Goal: Use online tool/utility: Use online tool/utility

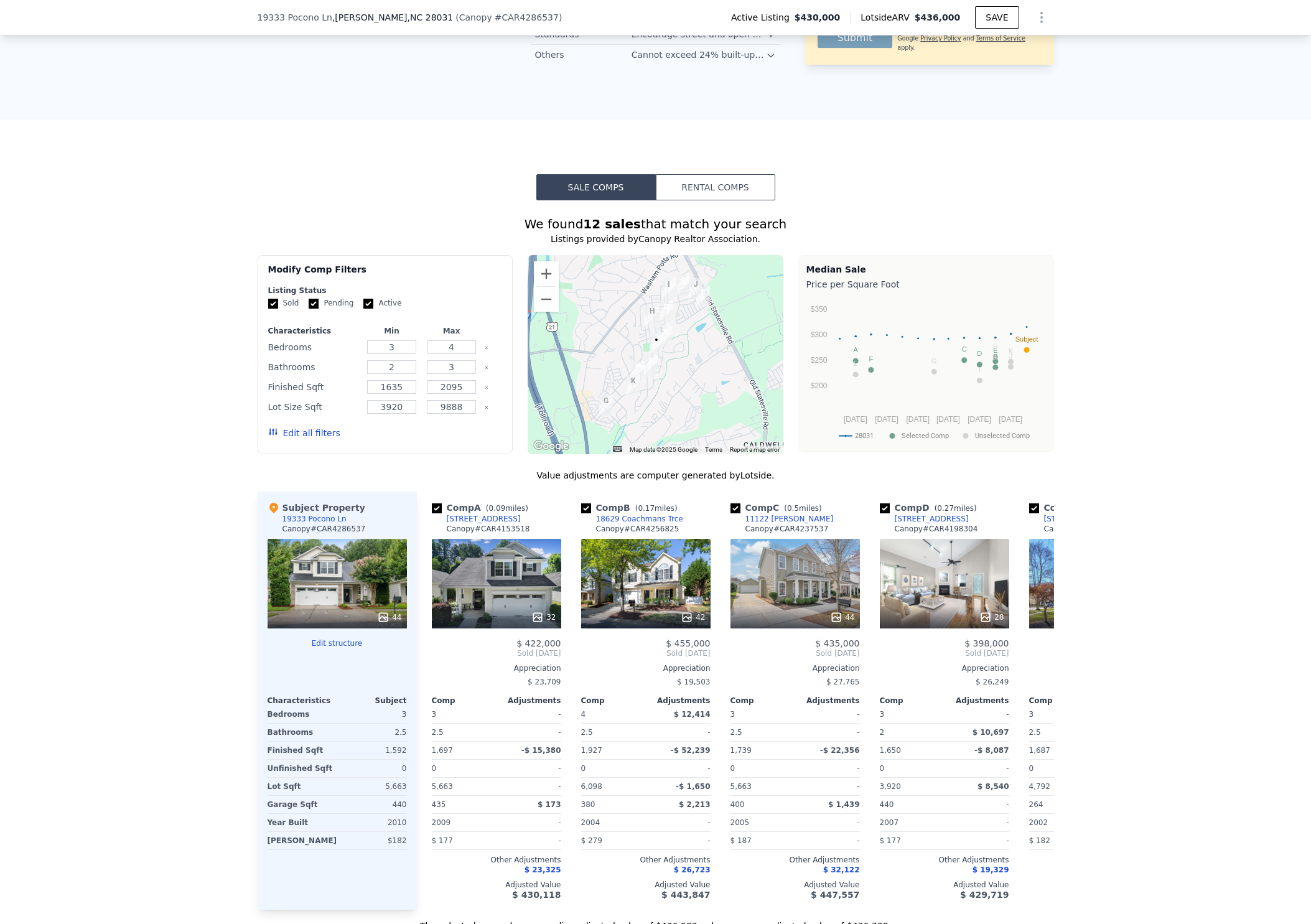
scroll to position [966, 0]
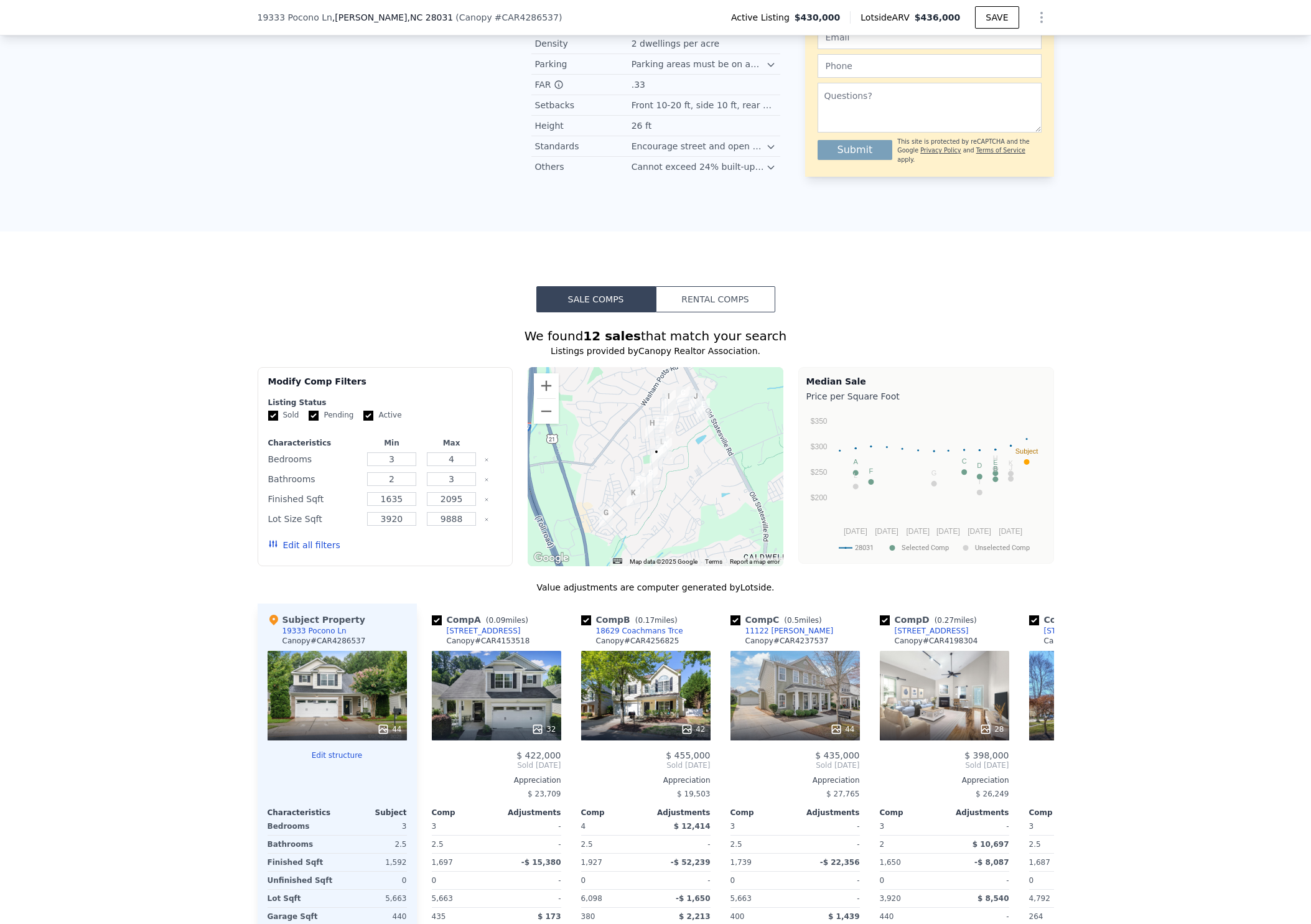
click at [734, 299] on button "Rental Comps" at bounding box center [715, 299] width 119 height 27
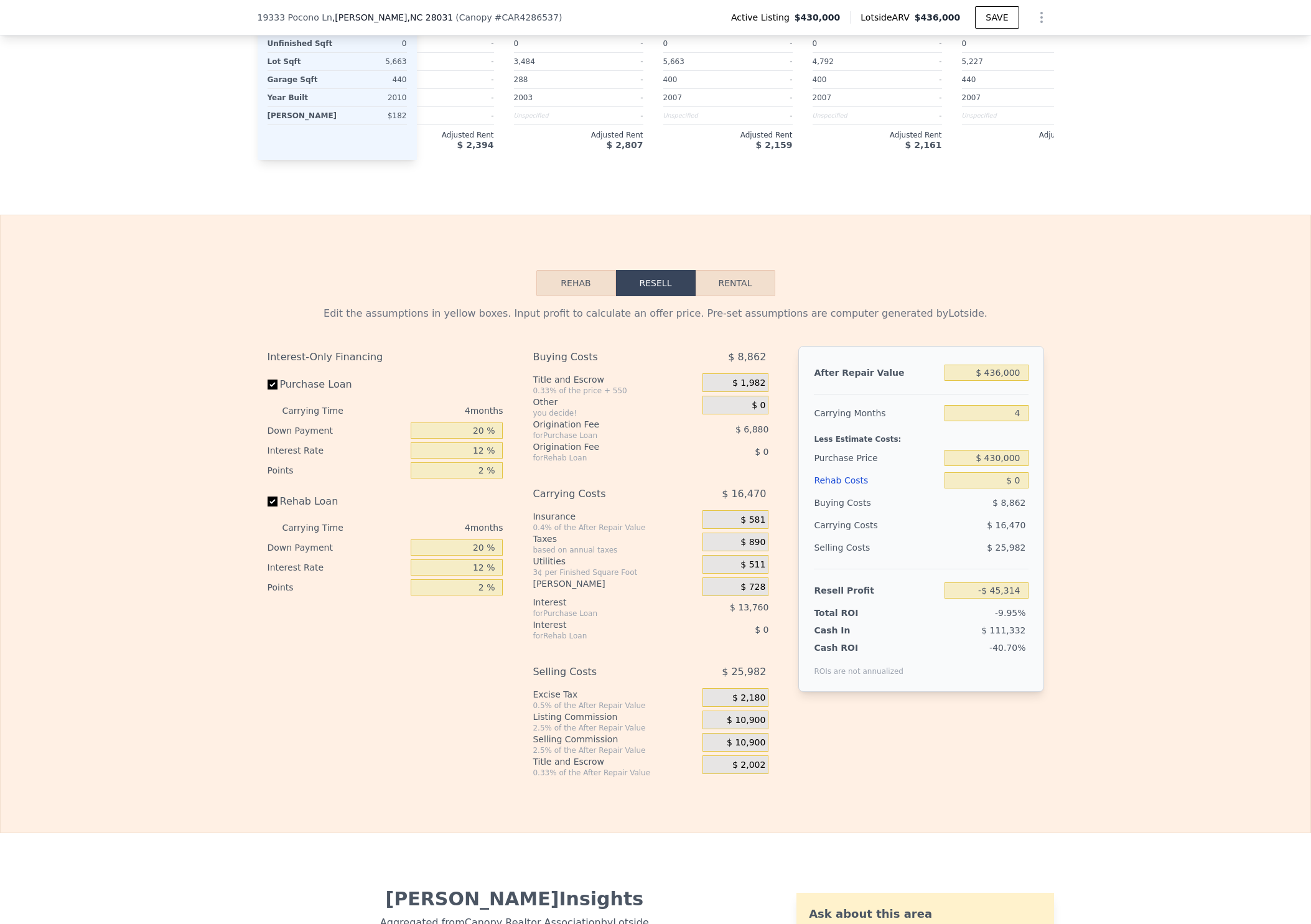
scroll to position [1788, 0]
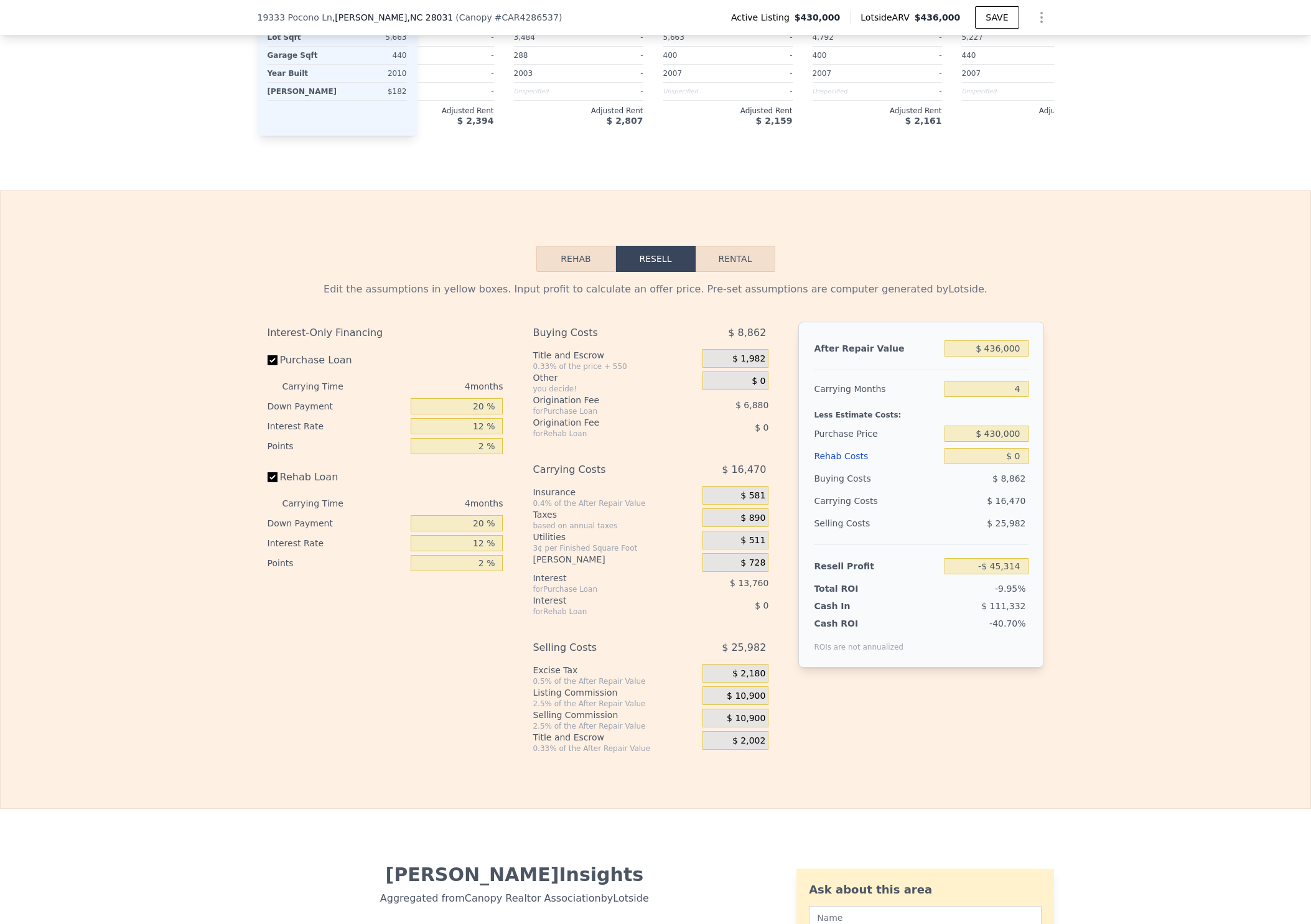
click at [738, 269] on button "Rental" at bounding box center [736, 259] width 80 height 27
select select "30"
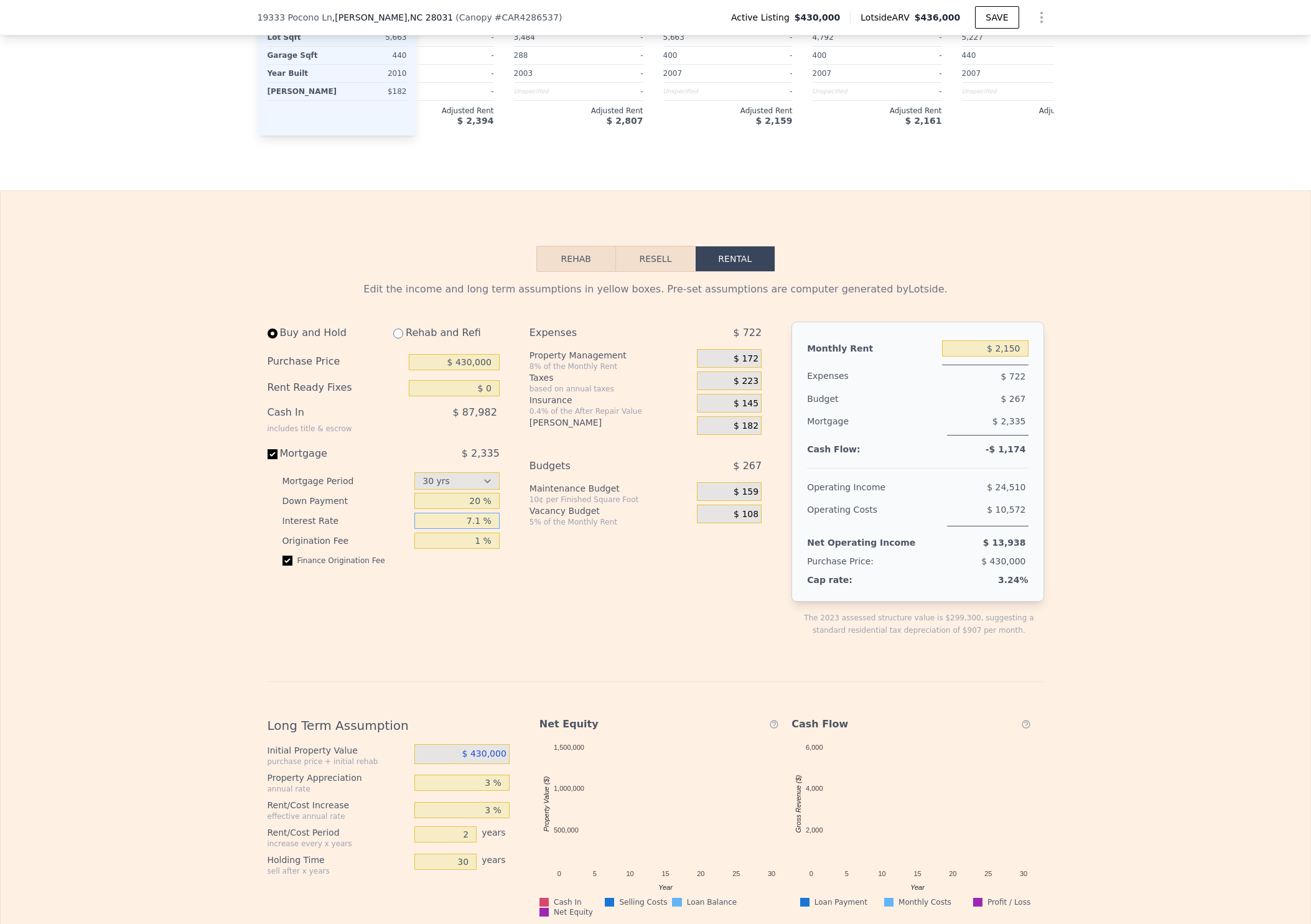
click at [481, 526] on input "7.1 %" at bounding box center [457, 520] width 86 height 16
type input "7.7 %"
click at [515, 631] on div "Buy and Hold Rehab and Refi Purchase Price $ 430,000 Rent Ready Fixes $ 0 Cash …" at bounding box center [519, 489] width 504 height 335
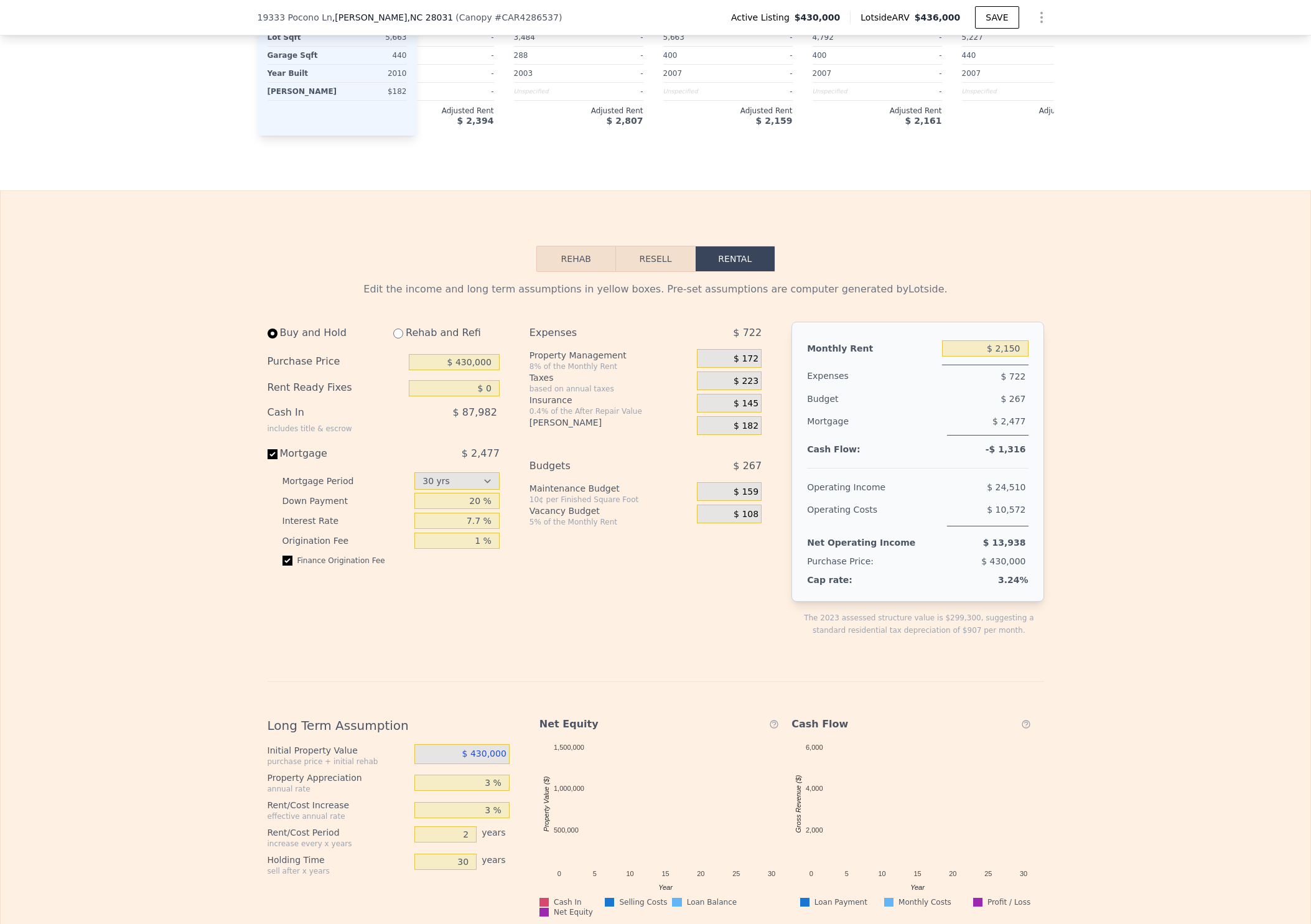
click at [614, 647] on div "Expenses $ 722 Property Management 8% of the Monthly Rent $ 172 Taxes based on …" at bounding box center [650, 489] width 242 height 335
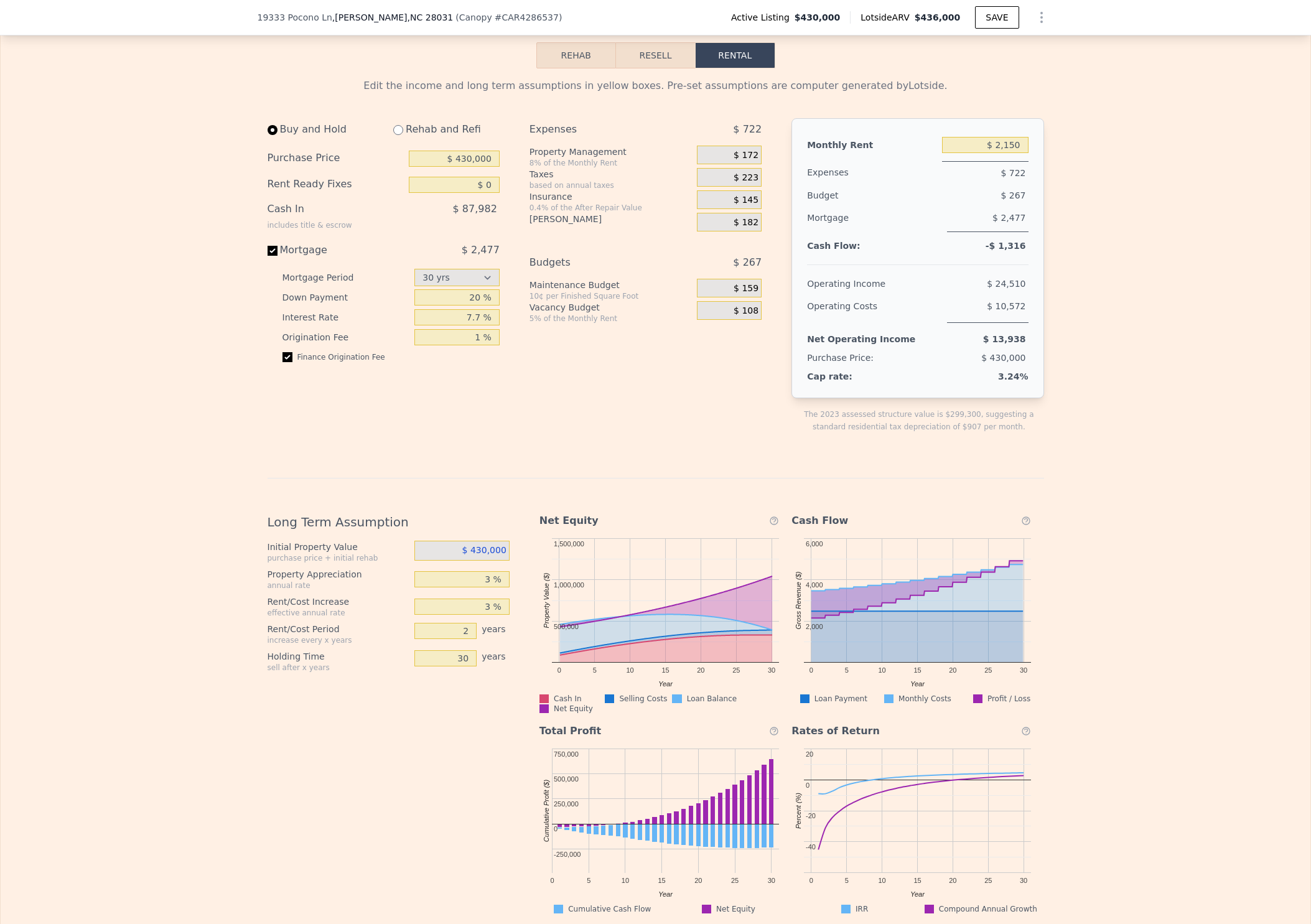
scroll to position [2011, 0]
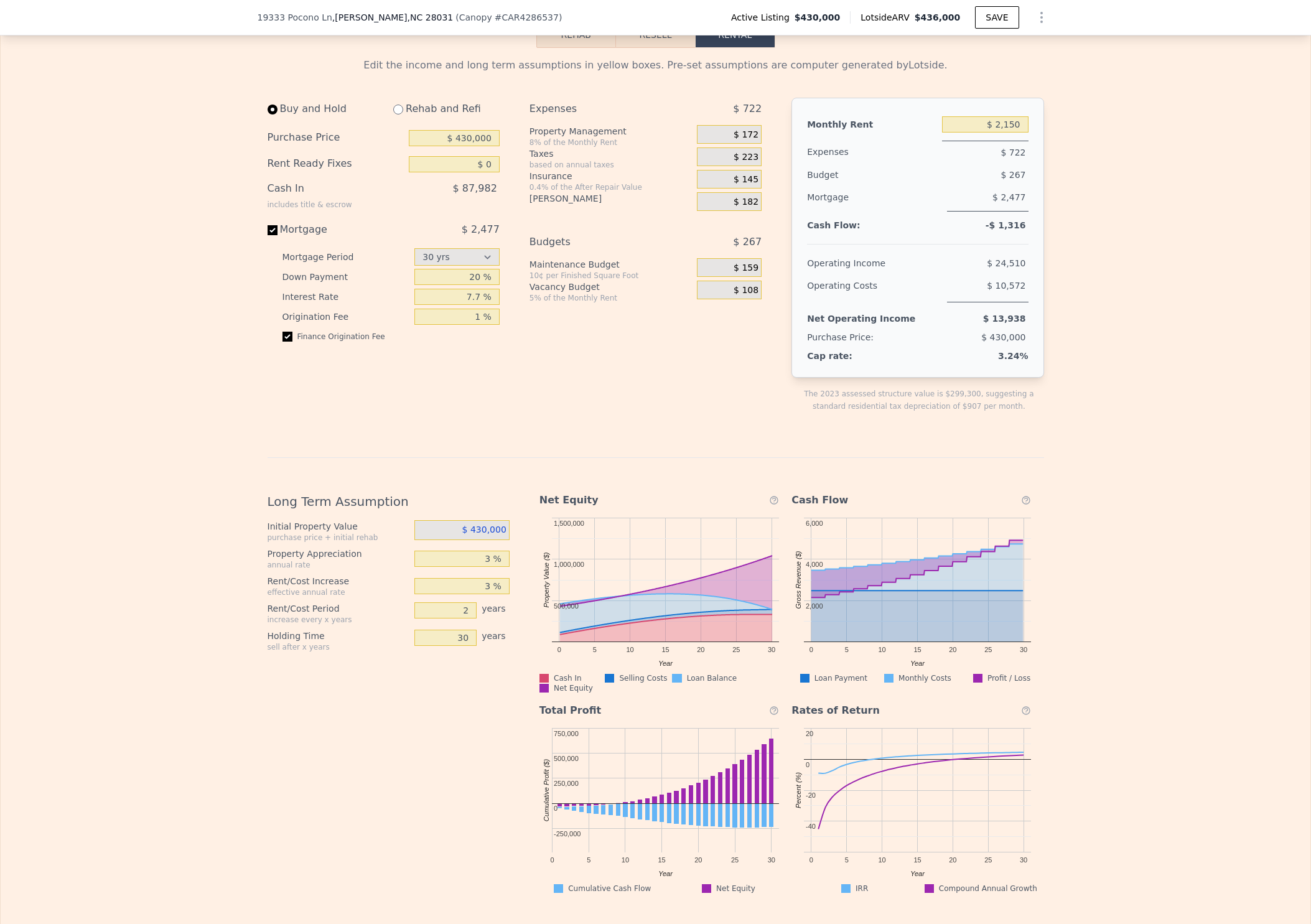
click at [492, 555] on div "3 %" at bounding box center [462, 558] width 95 height 22
click at [491, 561] on input "3 %" at bounding box center [462, 558] width 95 height 16
type input "5 %"
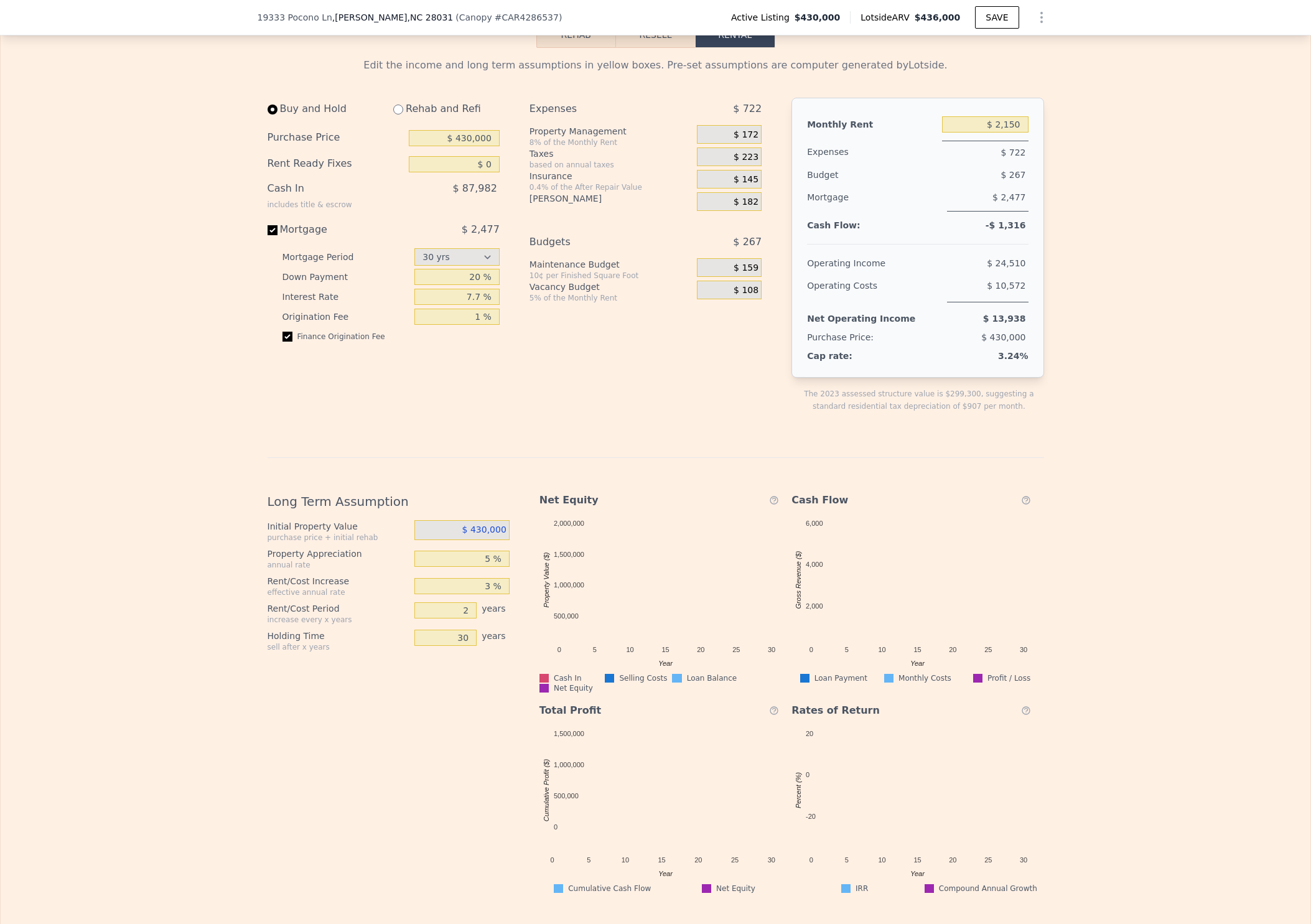
click at [478, 754] on div "Long Term Assumption Initial Property Value purchase price + initial rehab $ 43…" at bounding box center [393, 688] width 252 height 411
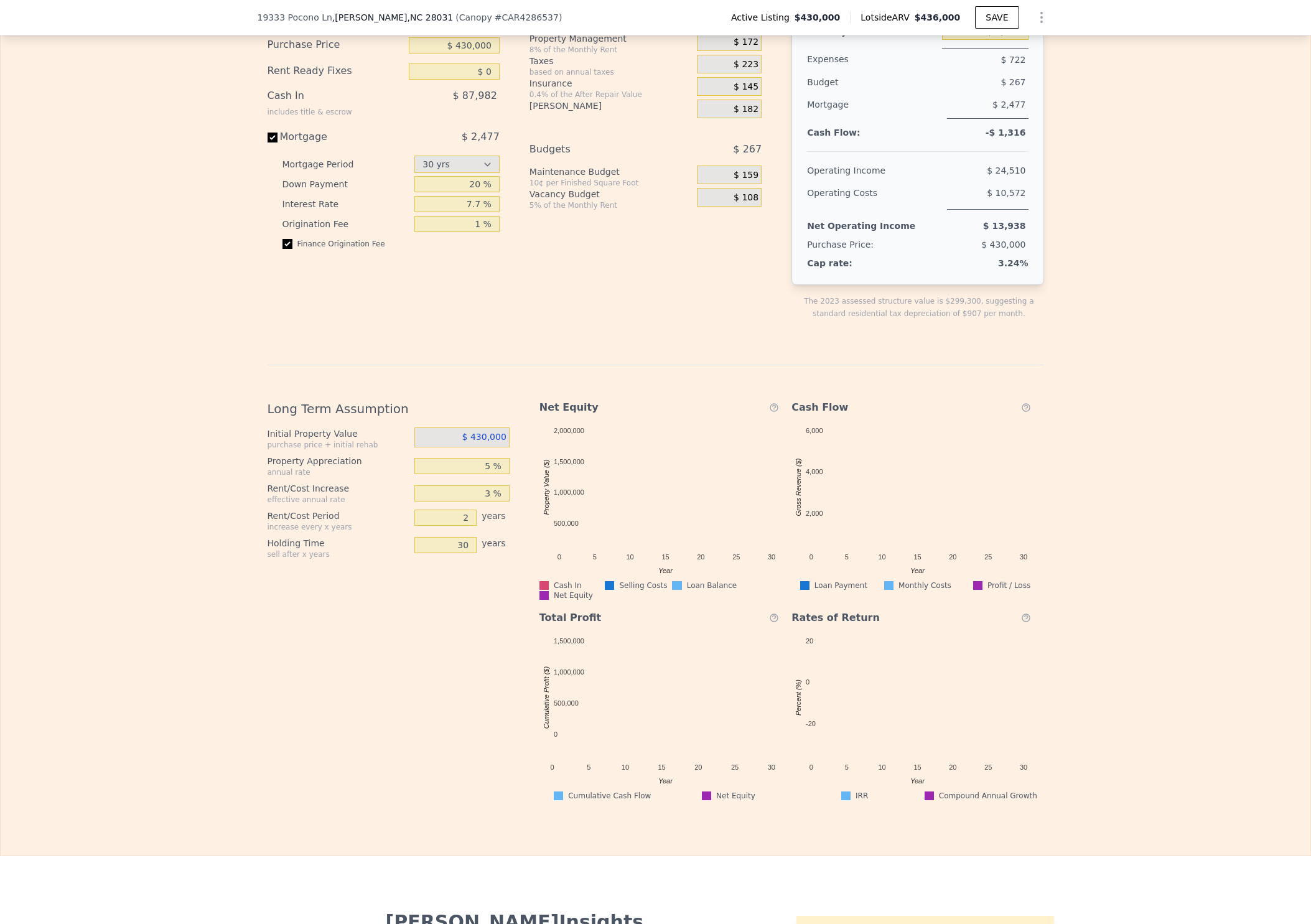
scroll to position [2030, 0]
